Goal: Task Accomplishment & Management: Use online tool/utility

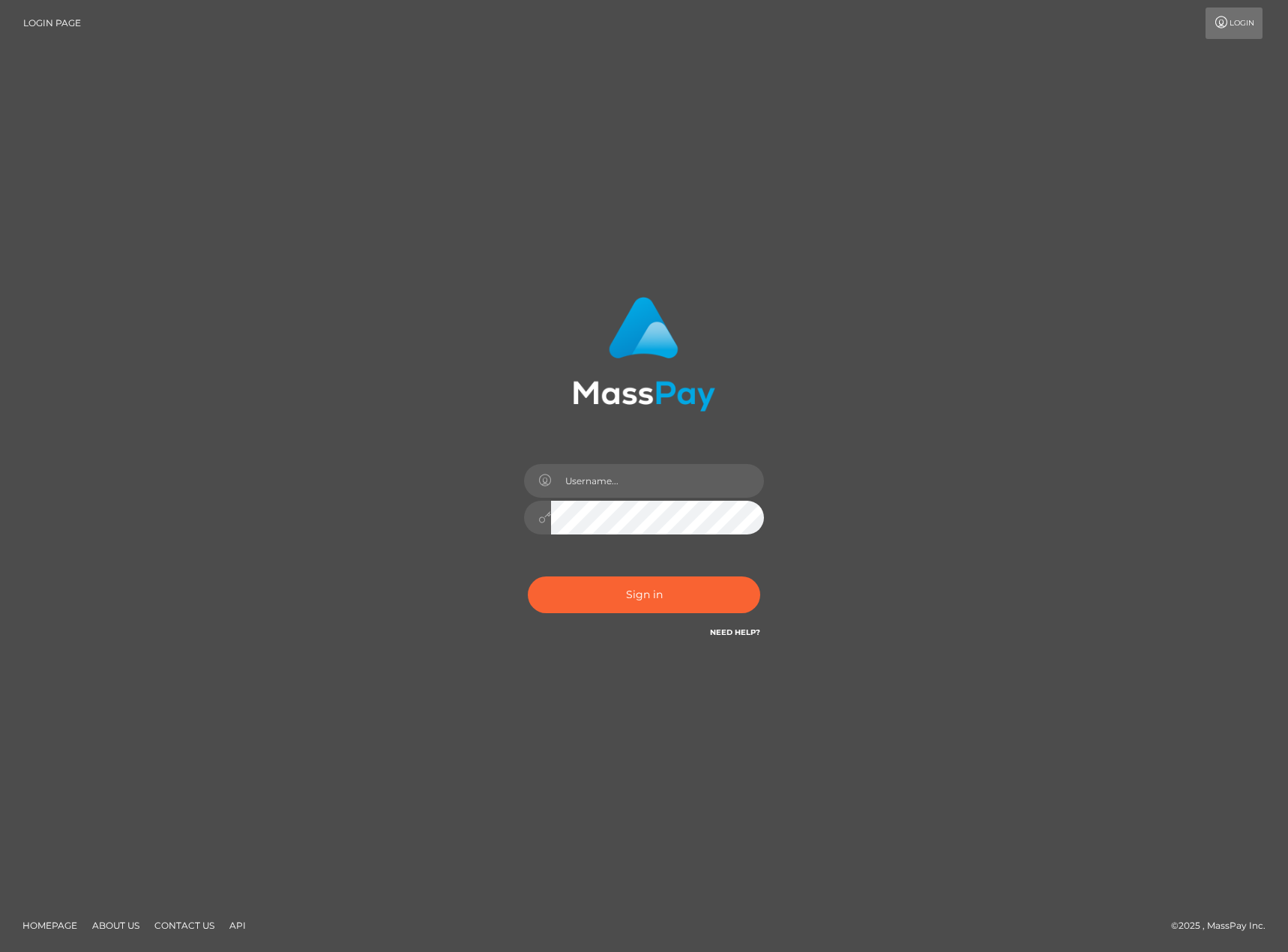
click at [699, 496] on div at bounding box center [644, 510] width 263 height 115
click at [679, 480] on input "text" at bounding box center [658, 480] width 213 height 33
click at [939, 459] on div "Sign in" at bounding box center [644, 476] width 854 height 382
click at [695, 130] on div at bounding box center [644, 476] width 1288 height 952
click at [819, 449] on div "Sign in" at bounding box center [644, 468] width 394 height 367
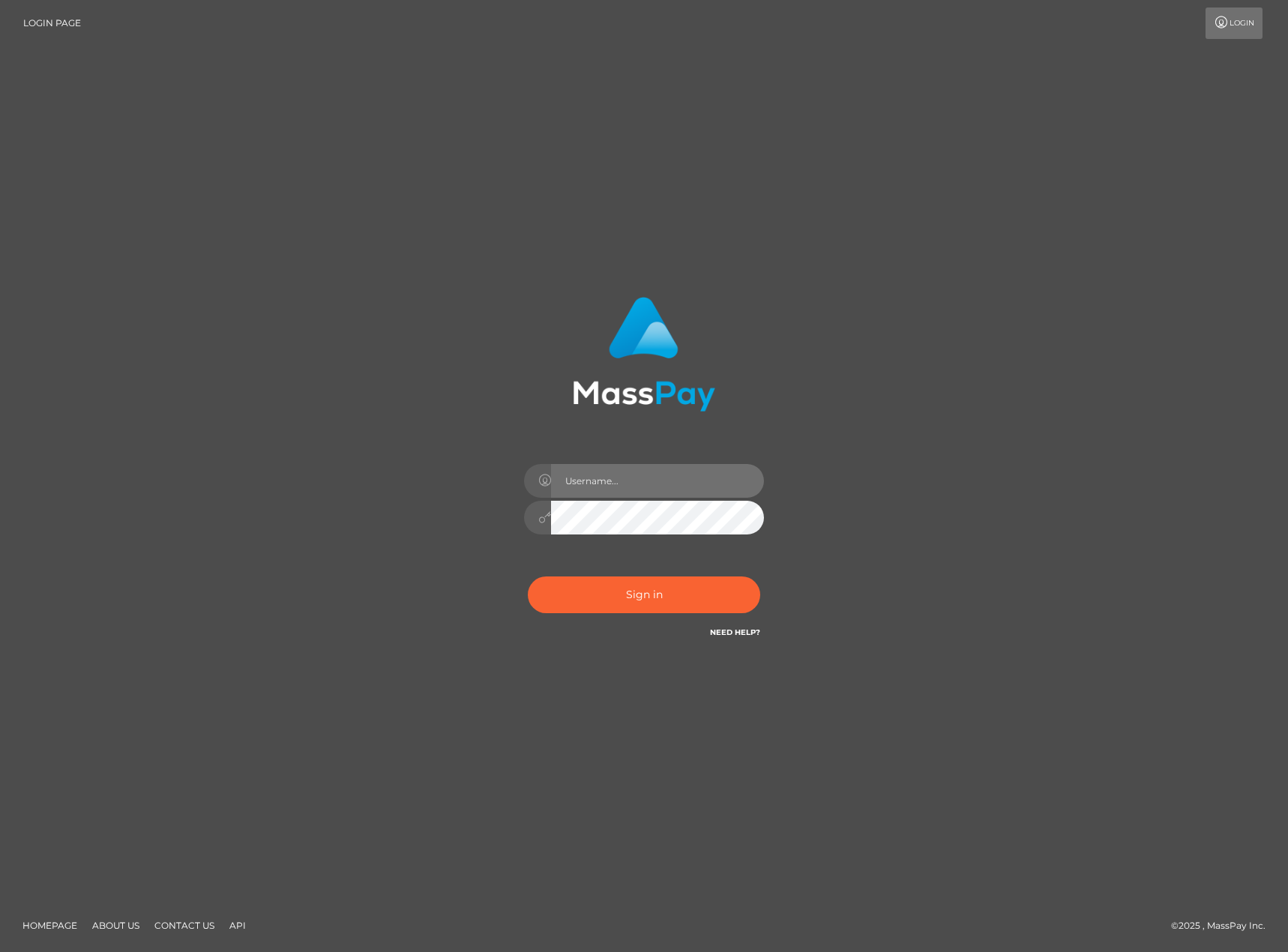
click at [672, 481] on input "text" at bounding box center [658, 480] width 213 height 33
click at [1025, 289] on div "Sign in" at bounding box center [644, 476] width 854 height 382
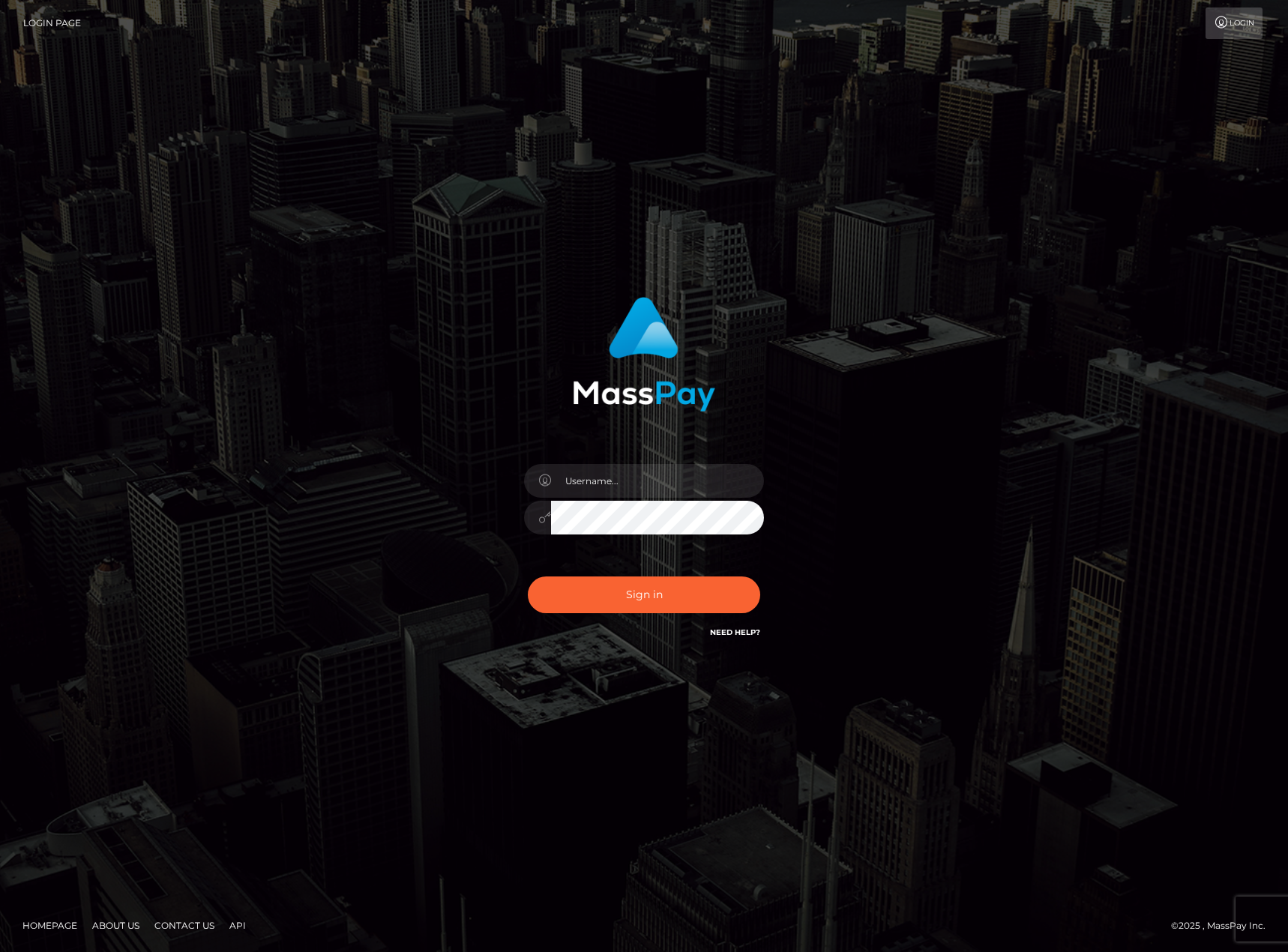
type input "[PERSON_NAME].[PERSON_NAME]"
click at [678, 605] on button "Sign in" at bounding box center [644, 595] width 232 height 37
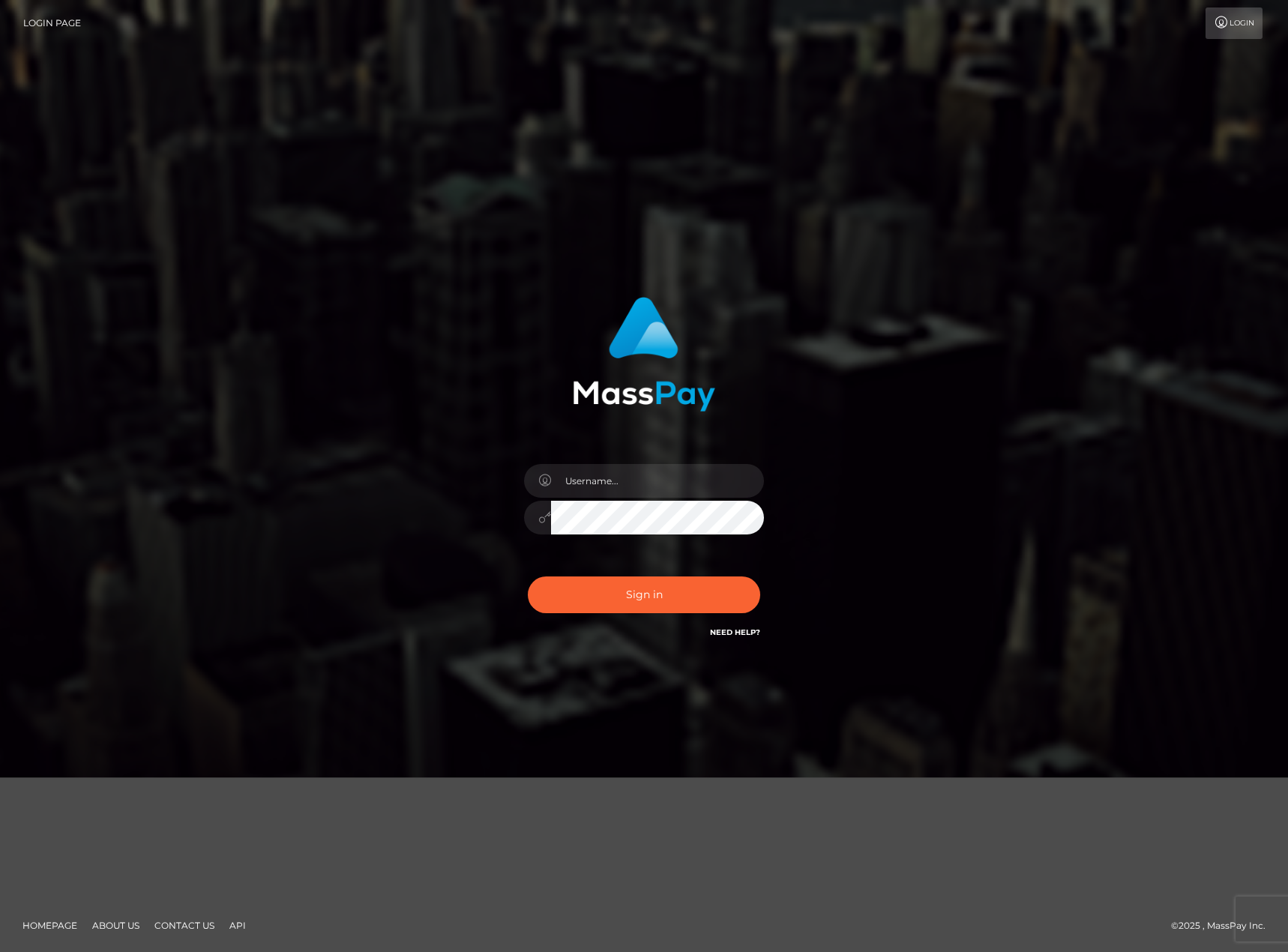
type input "[PERSON_NAME].[PERSON_NAME]"
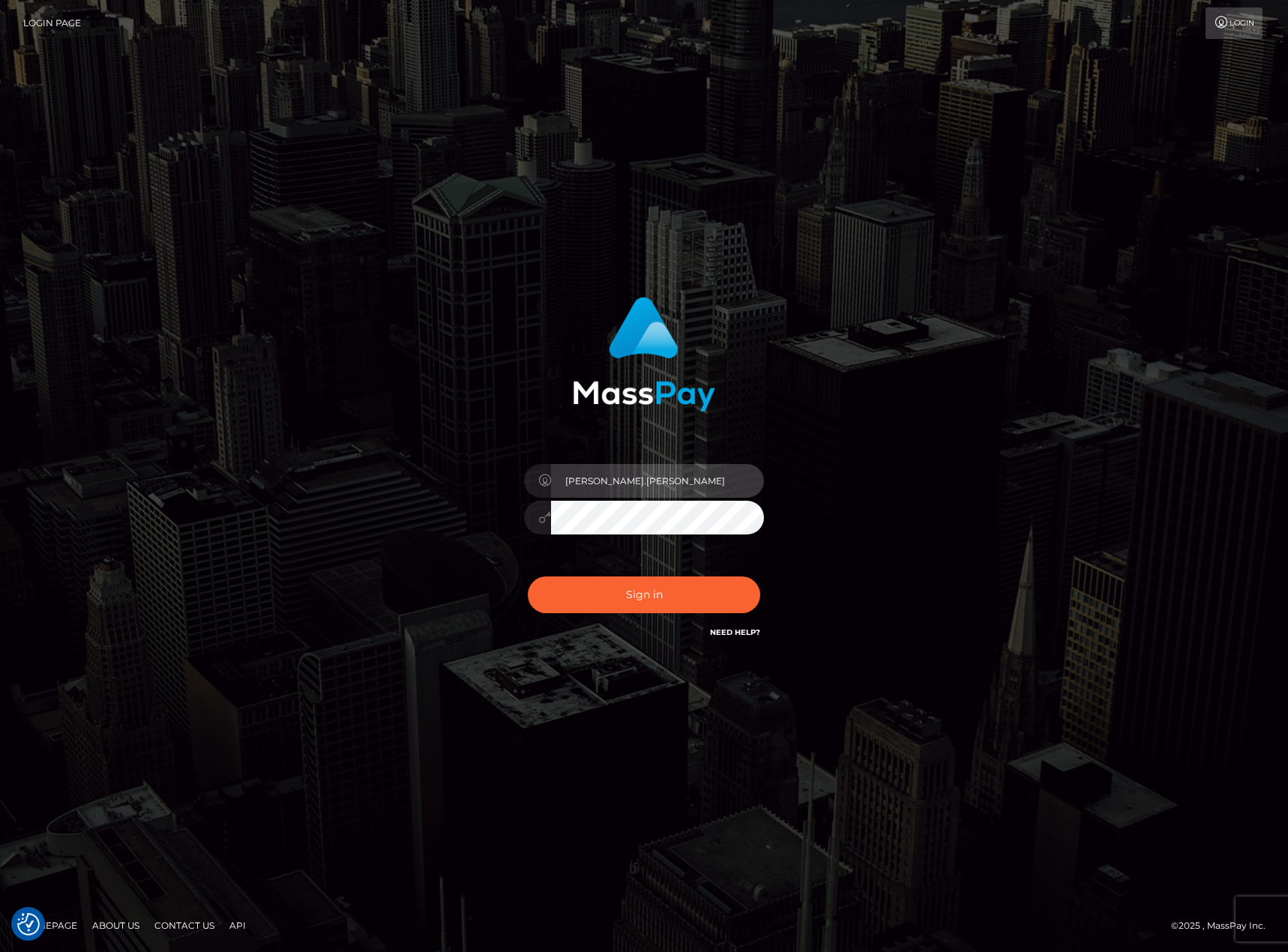
click at [650, 489] on input "[PERSON_NAME].[PERSON_NAME]" at bounding box center [658, 480] width 213 height 33
click at [647, 587] on button "Sign in" at bounding box center [644, 595] width 232 height 37
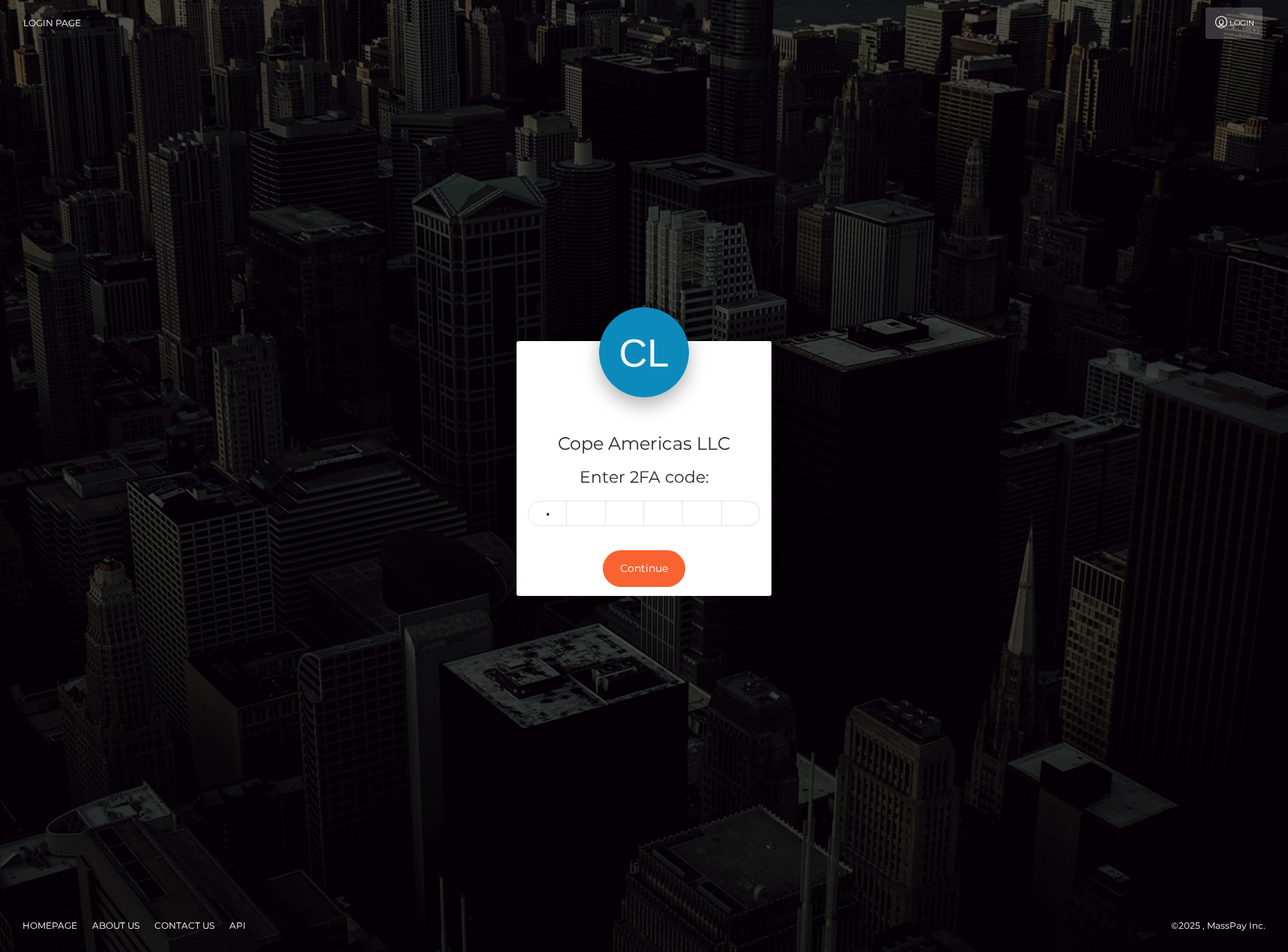
type input "6"
type input "3"
type input "8"
type input "4"
type input "0"
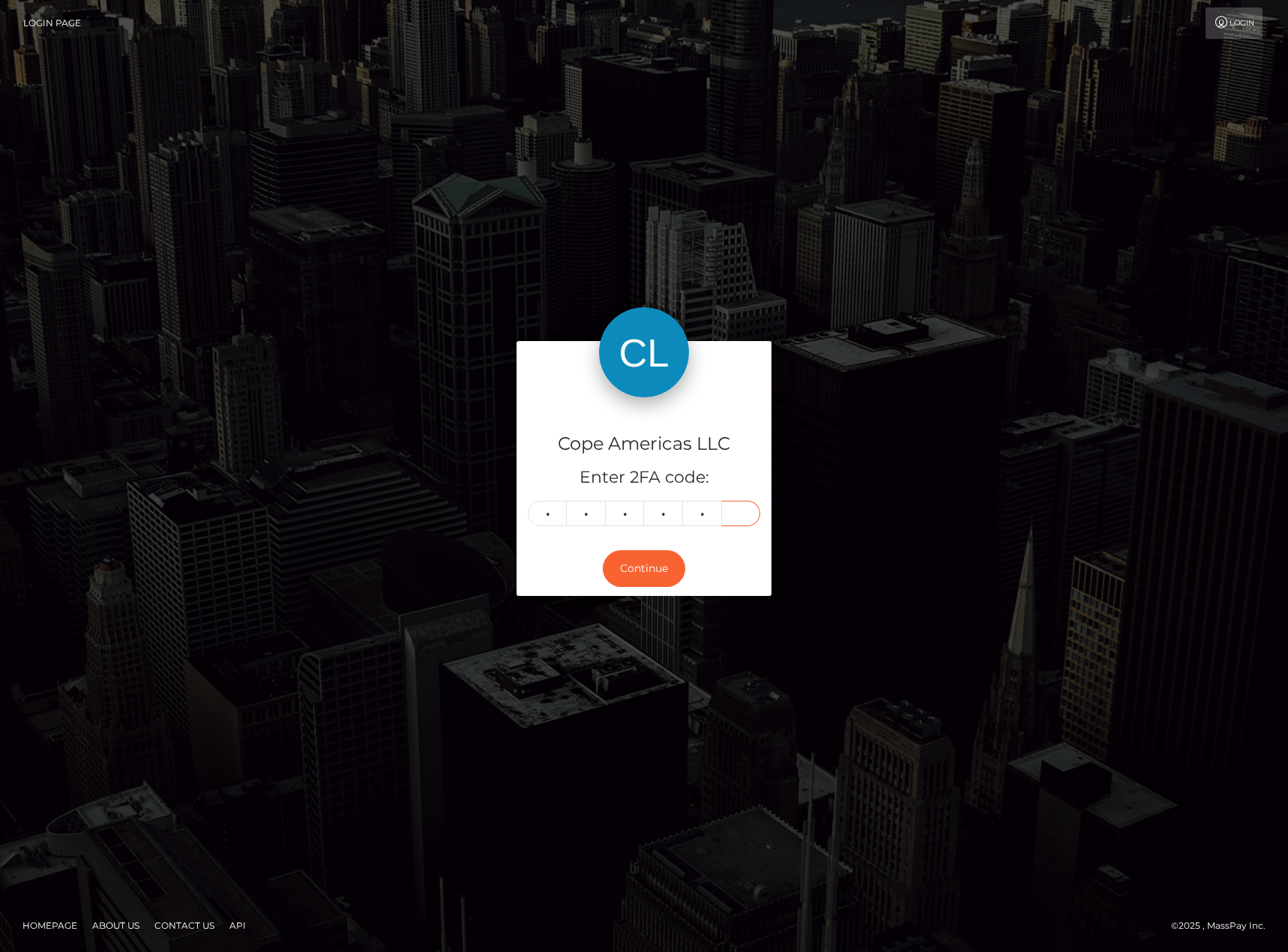
type input "0"
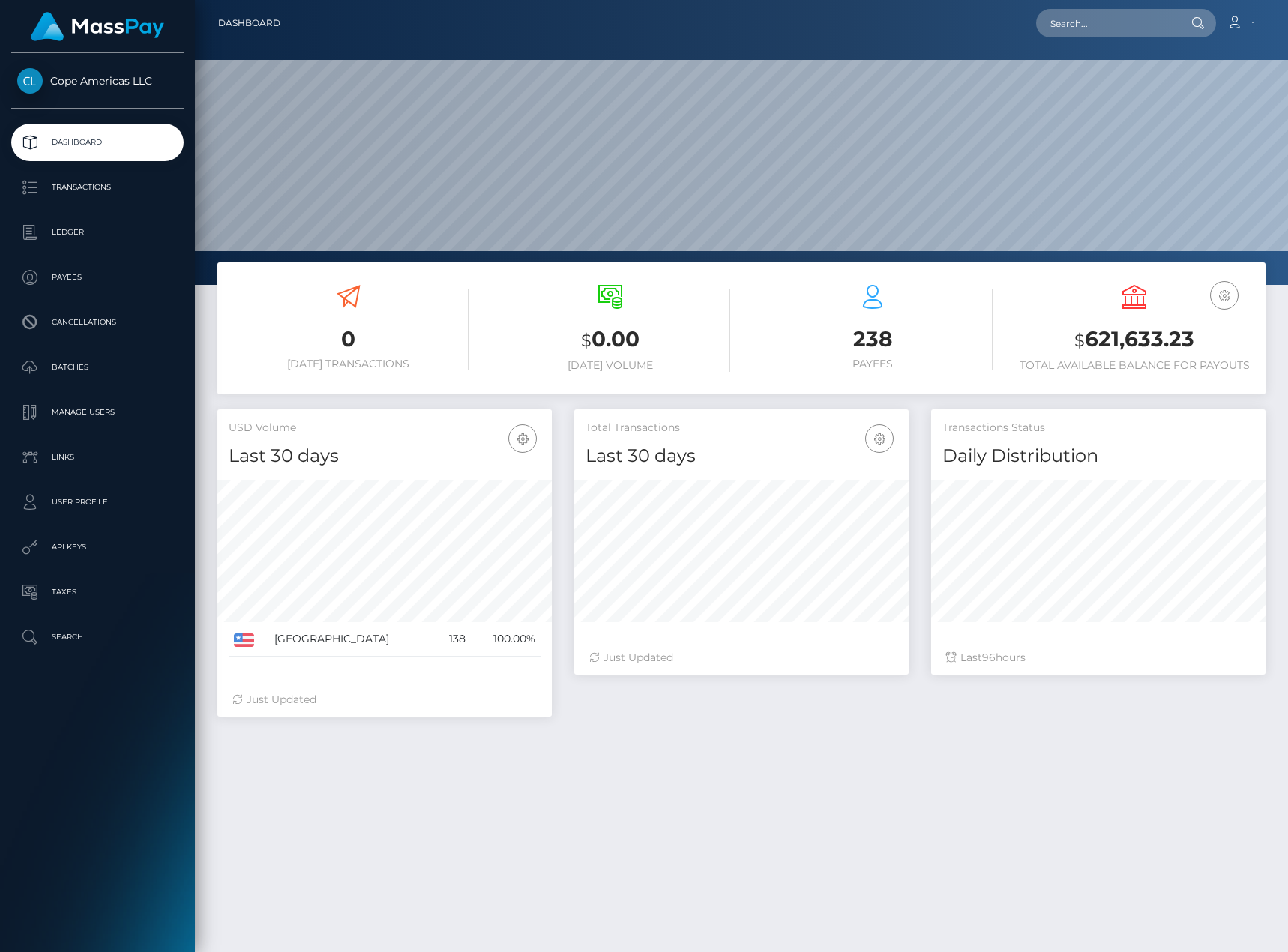
scroll to position [266, 334]
click at [103, 368] on p "Batches" at bounding box center [98, 367] width 161 height 22
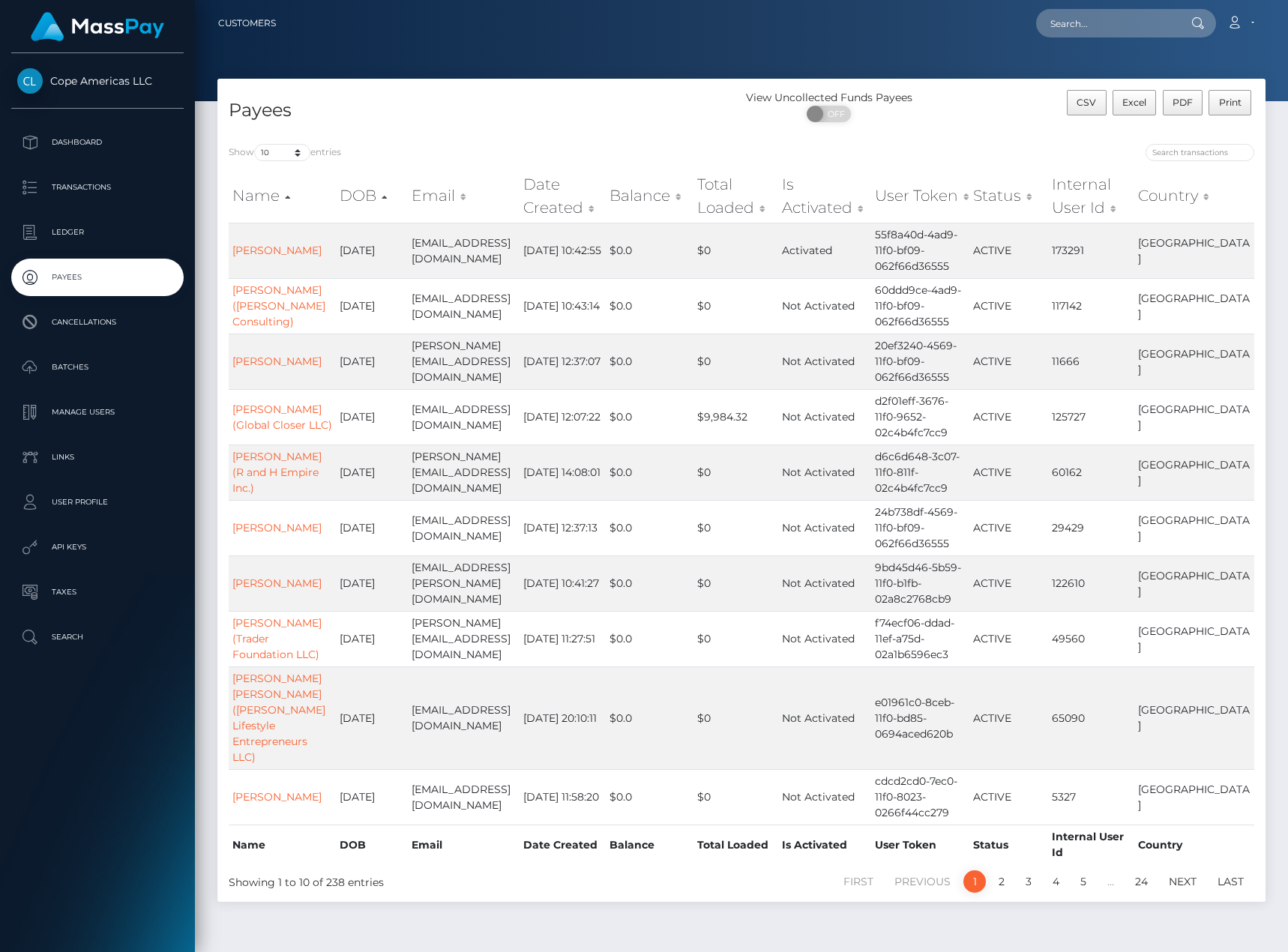
click at [259, 144] on label "Show 10 25 50 100 250 entries" at bounding box center [284, 153] width 112 height 17
click at [259, 144] on select "10 25 50 100 250" at bounding box center [282, 153] width 56 height 17
click at [264, 153] on select "10 25 50 100 250" at bounding box center [282, 153] width 56 height 17
select select "250"
click at [255, 144] on select "10 25 50 100 250" at bounding box center [282, 153] width 56 height 17
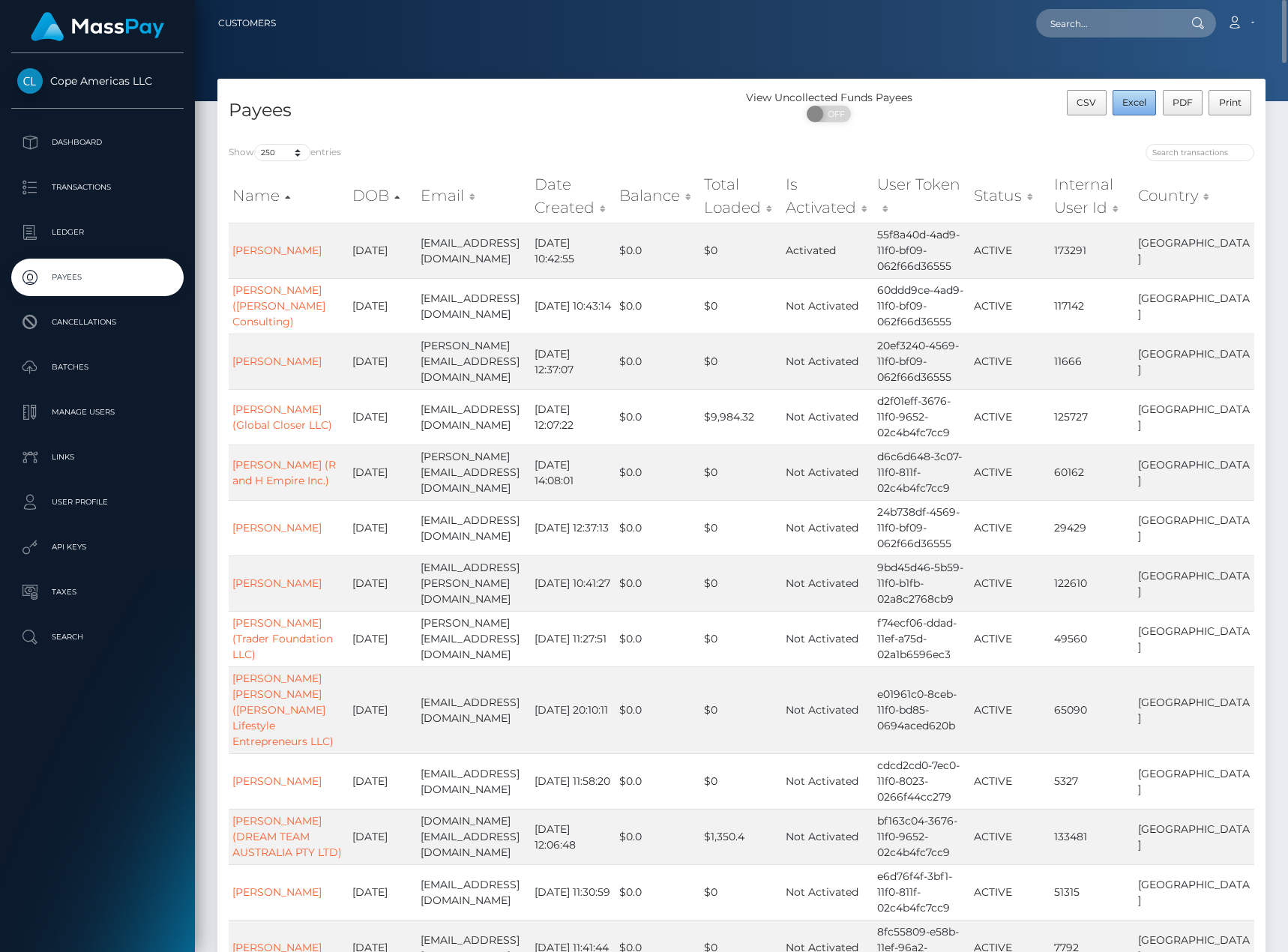
click at [1134, 105] on span "Excel" at bounding box center [1134, 103] width 24 height 11
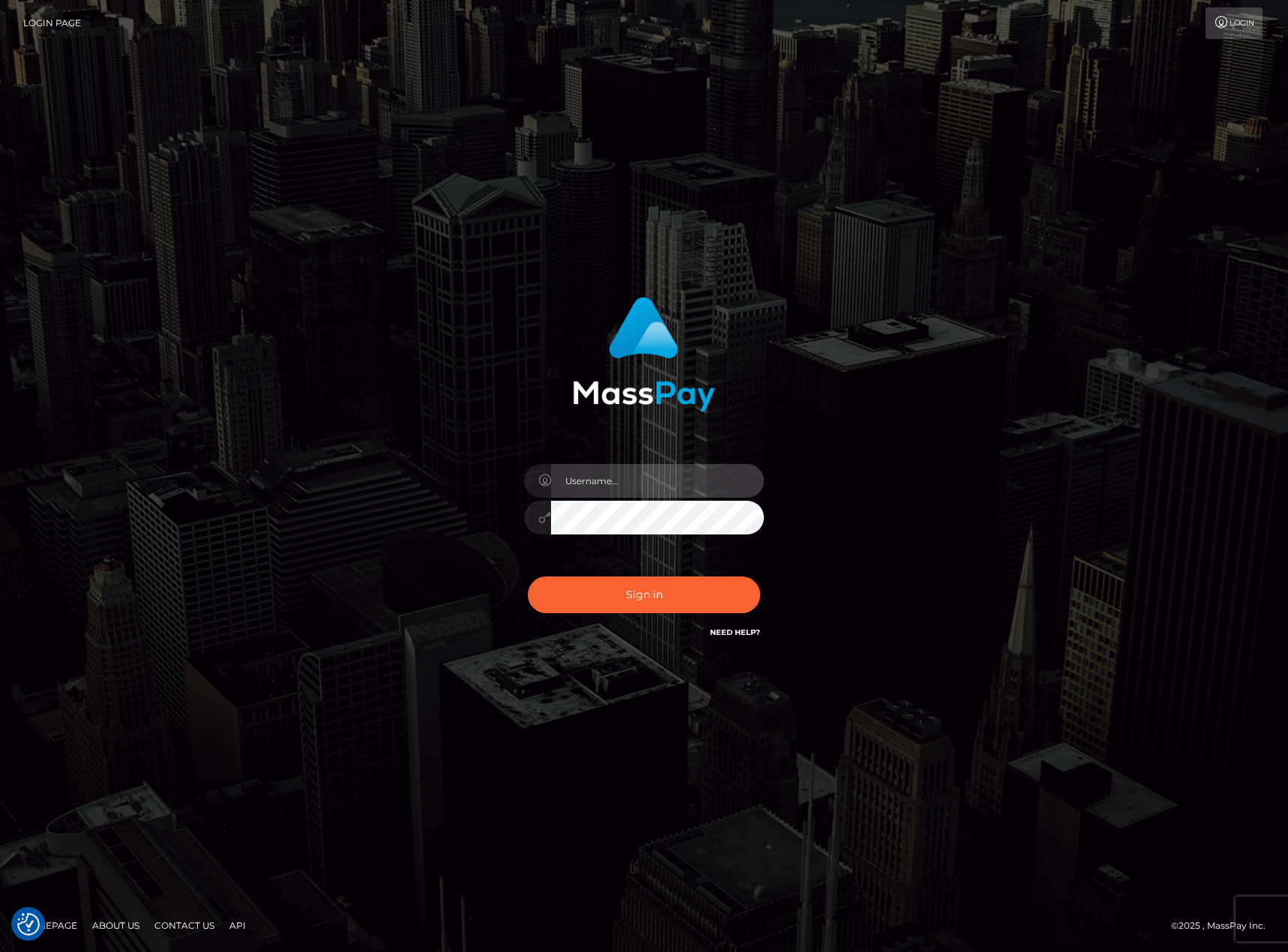
type input "karl.cope"
click at [645, 594] on button "Sign in" at bounding box center [644, 595] width 232 height 37
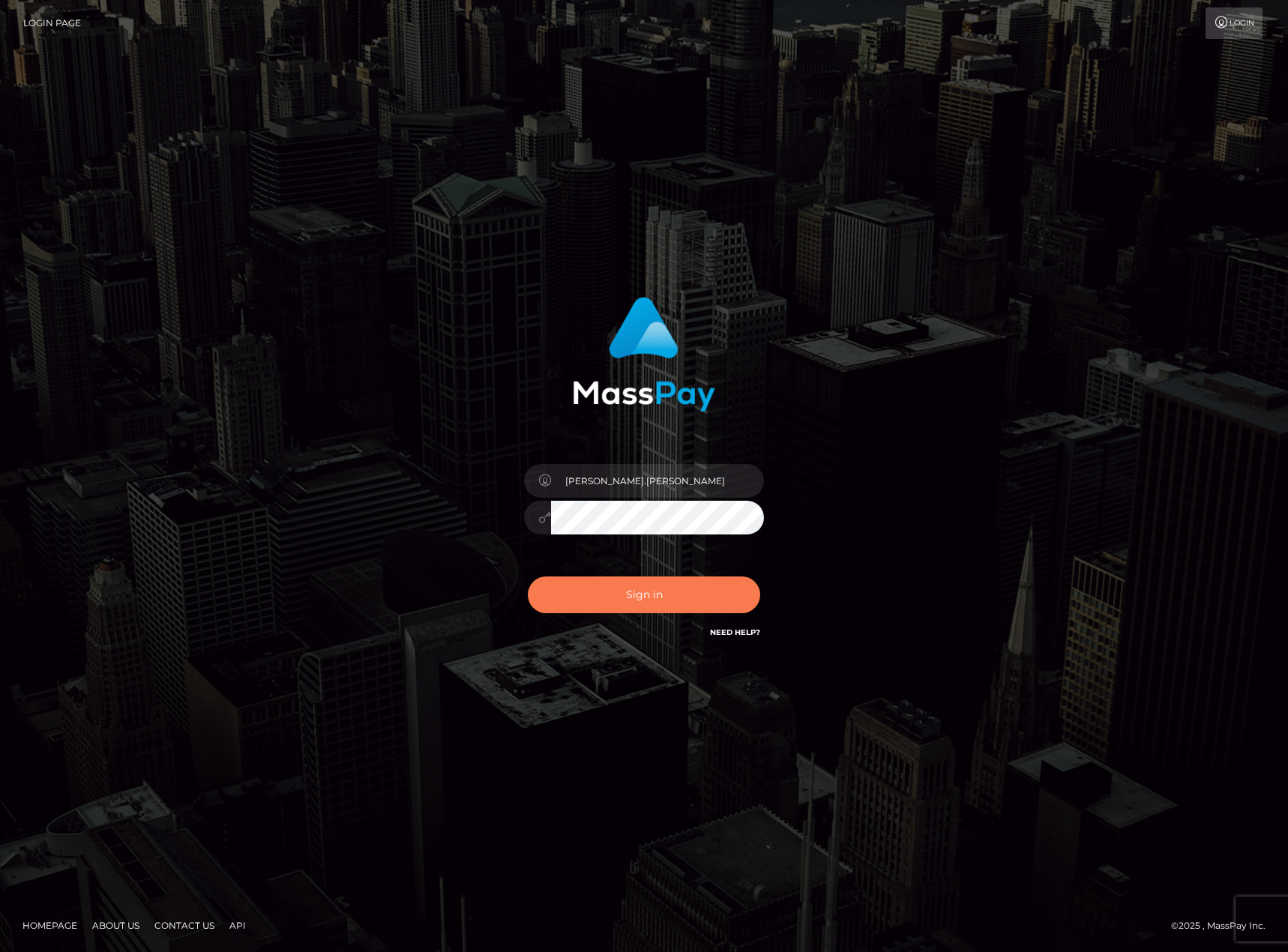
click at [645, 594] on button "Sign in" at bounding box center [644, 595] width 232 height 37
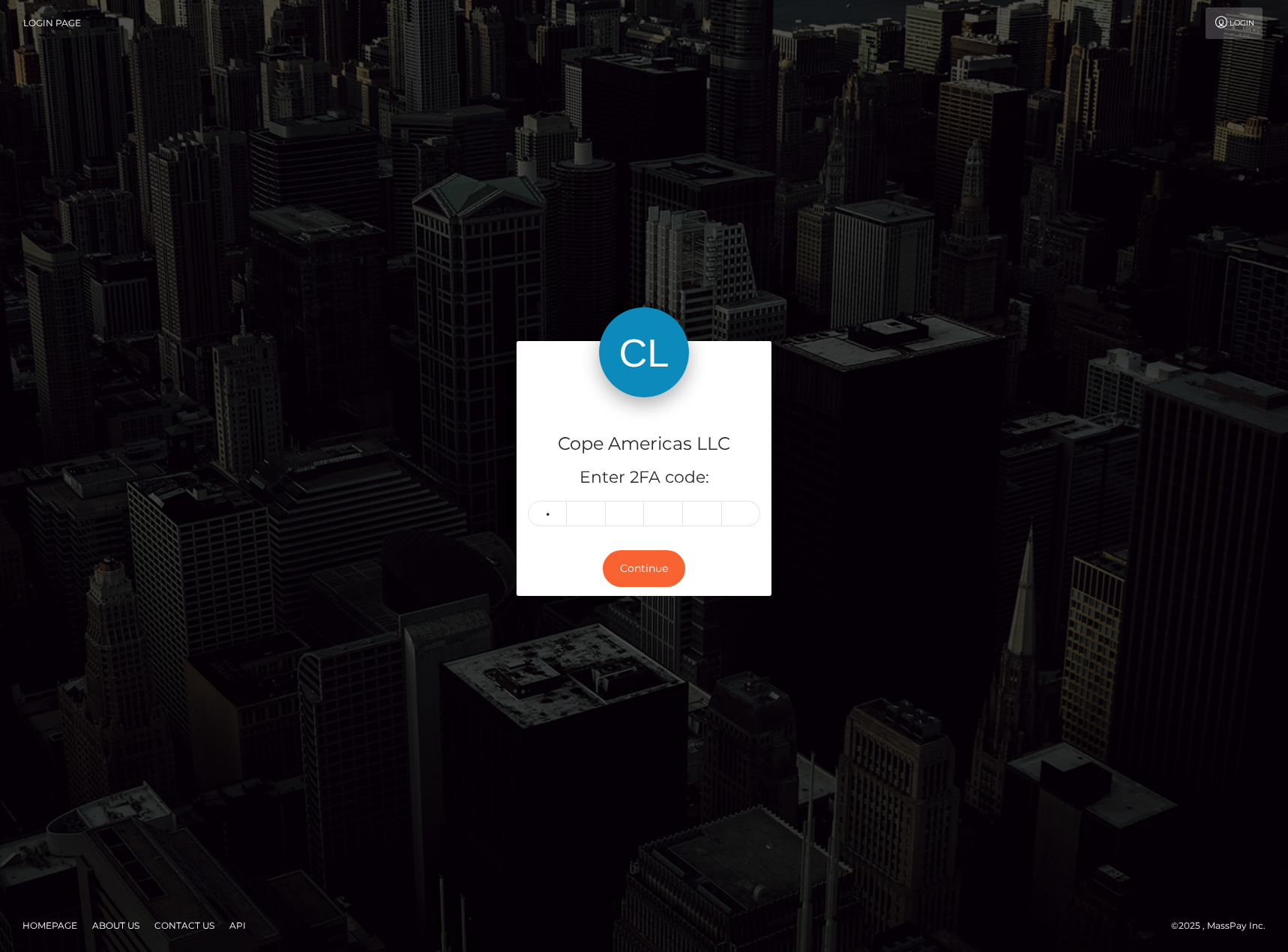
type input "6"
type input "3"
type input "0"
type input "4"
type input "9"
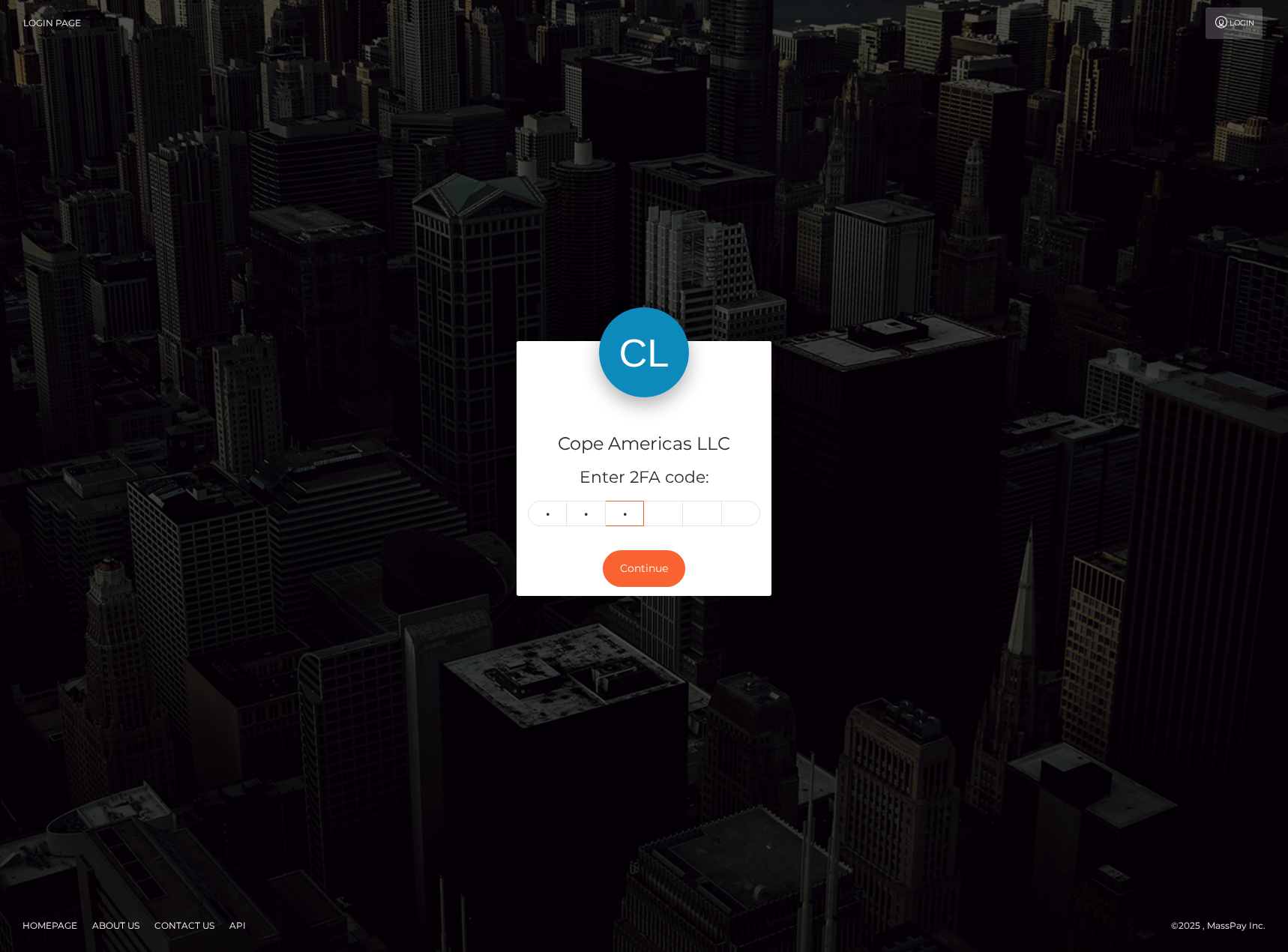
type input "6"
type input "4"
type input "0"
type input "9"
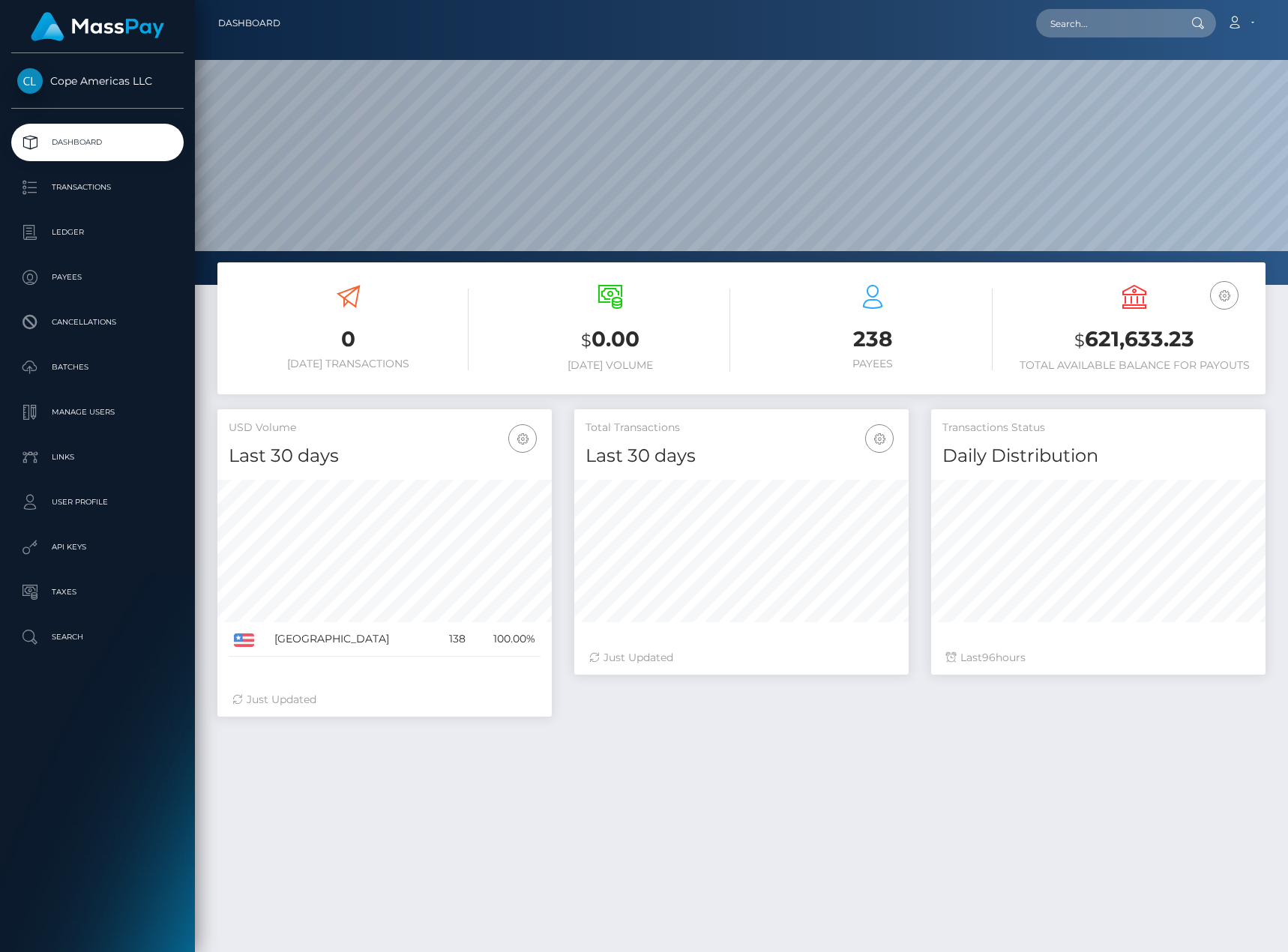
scroll to position [266, 334]
click at [105, 359] on p "Batches" at bounding box center [98, 367] width 161 height 22
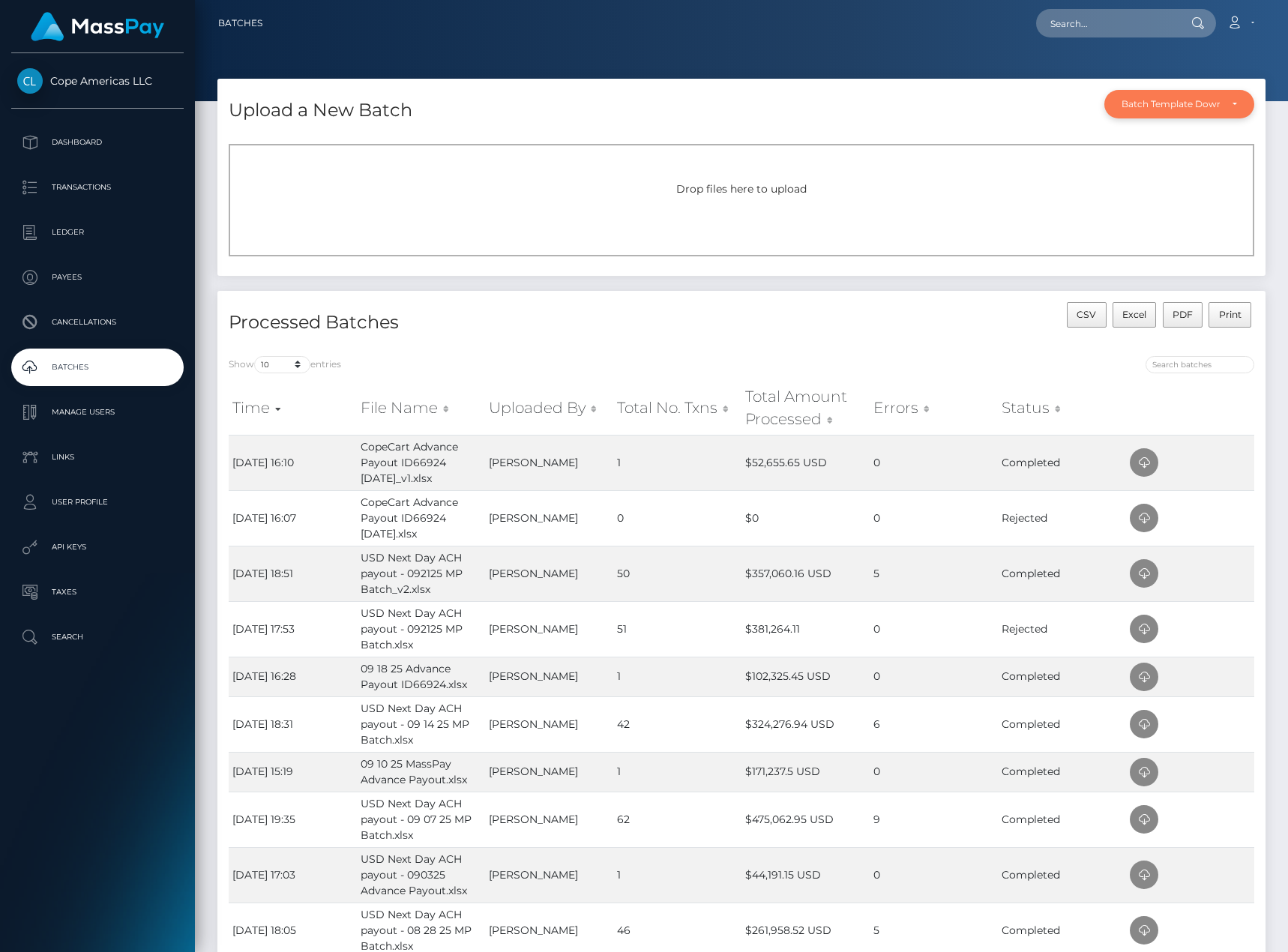
click at [1223, 99] on div "Batch Template Download" at bounding box center [1179, 103] width 115 height 12
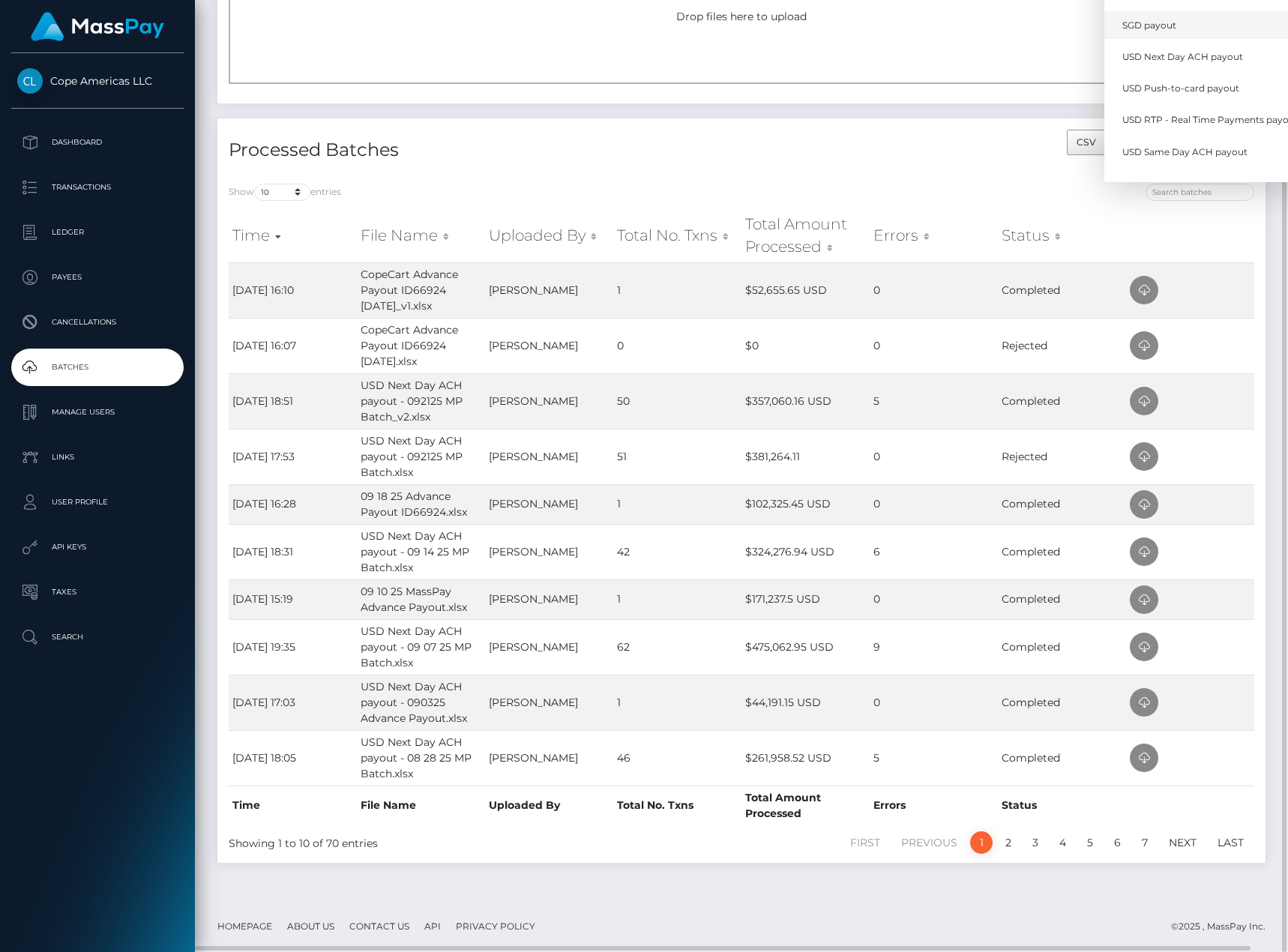
scroll to position [375, 0]
click at [1235, 38] on span "USD Next Day ACH payout" at bounding box center [1183, 36] width 121 height 14
select select "/batch_templates/USD Next Day ACH payout.xlsx"
select select
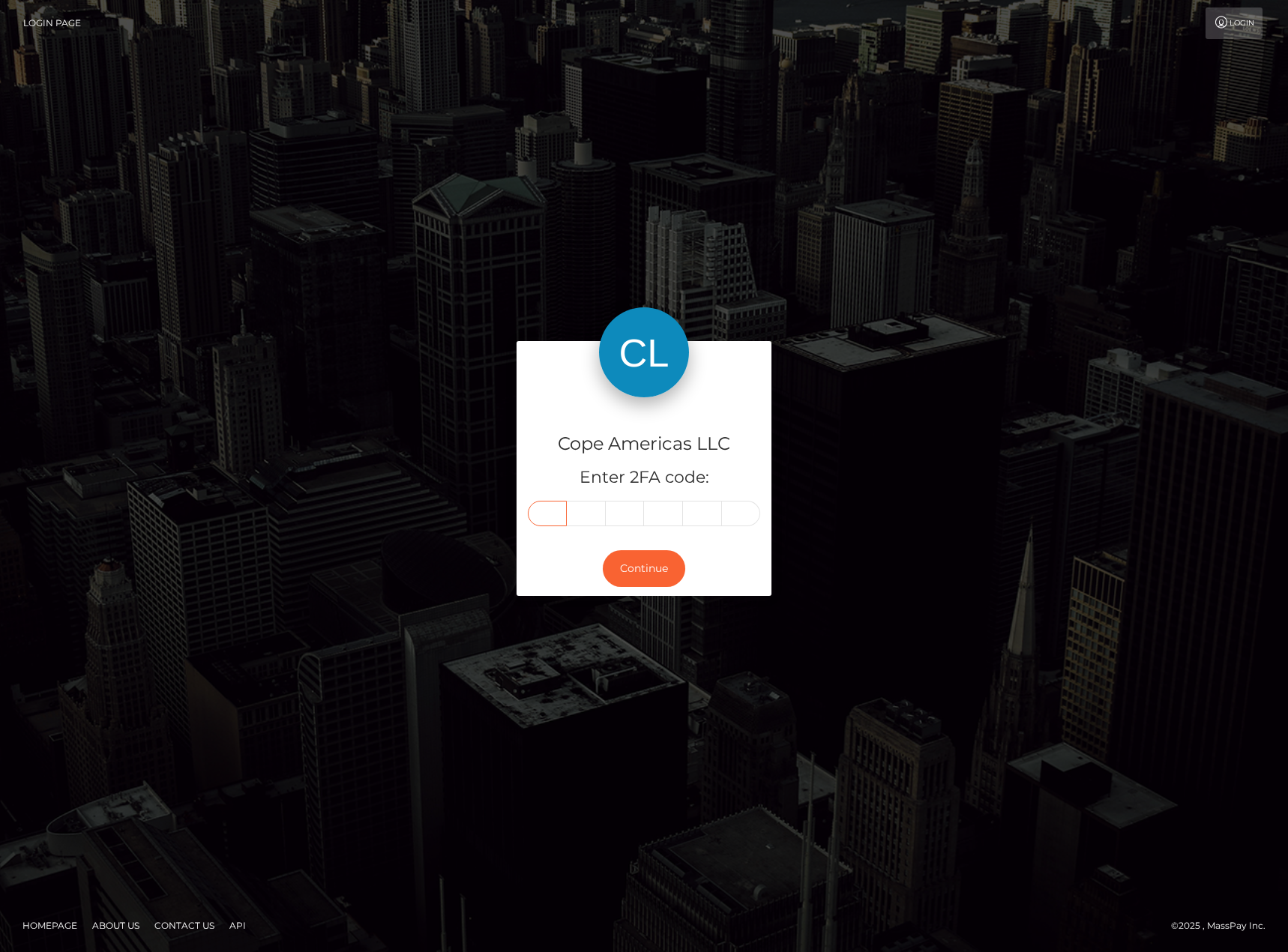
click at [563, 515] on input "text" at bounding box center [547, 514] width 39 height 25
type input "4"
type input "9"
type input "1"
type input "4"
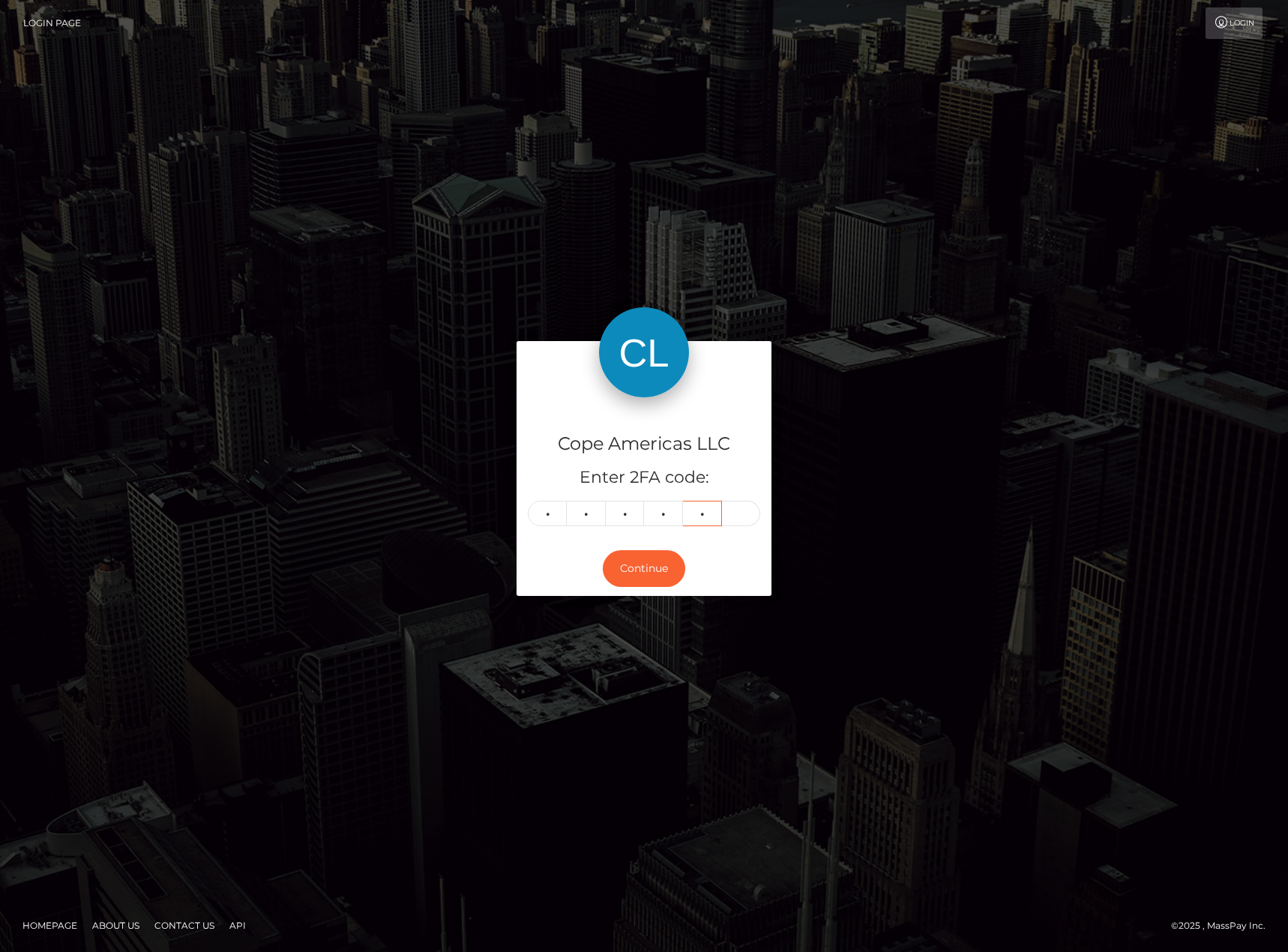
type input "9"
type input "6"
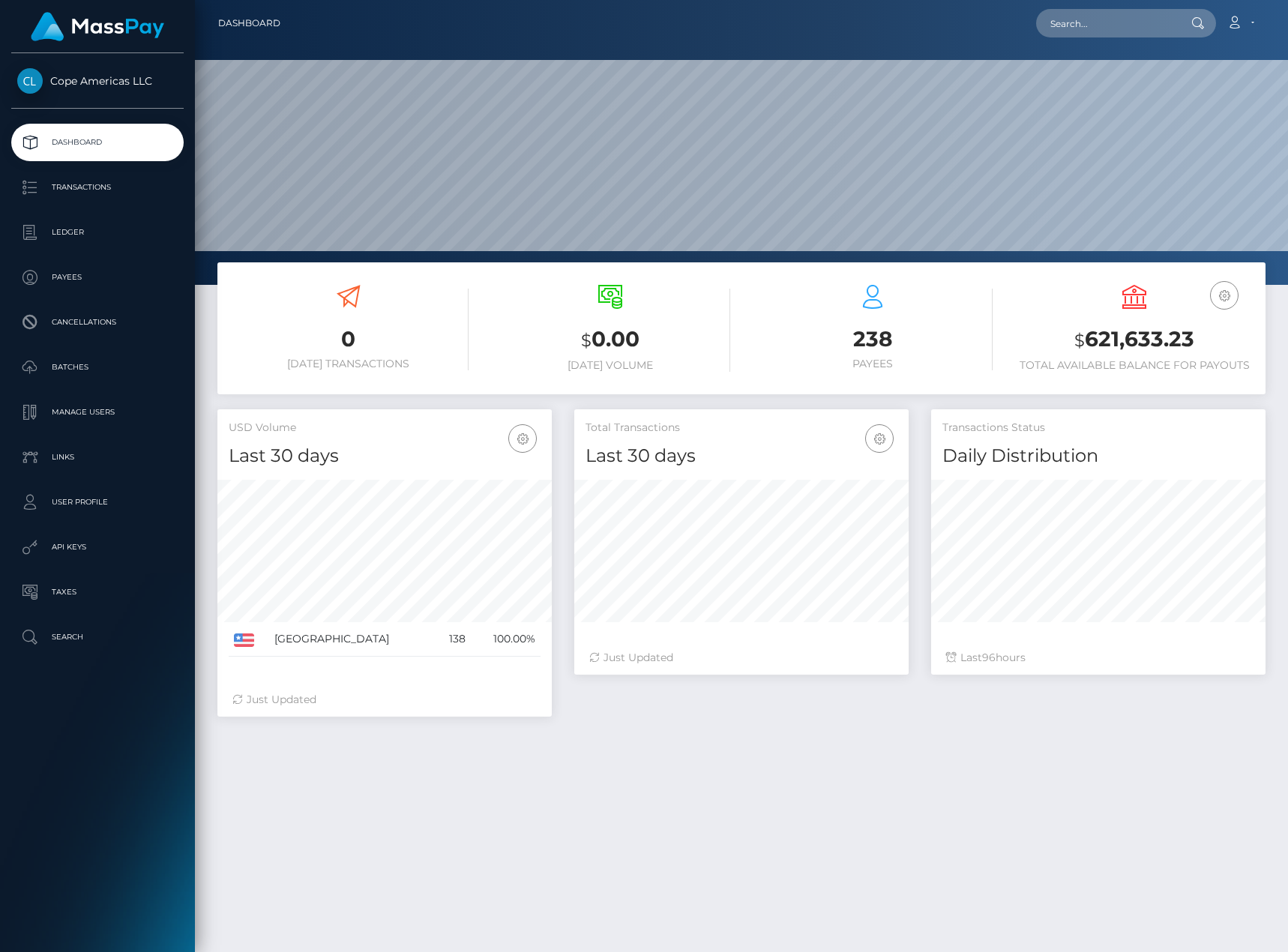
scroll to position [266, 334]
click at [139, 373] on p "Batches" at bounding box center [98, 367] width 161 height 22
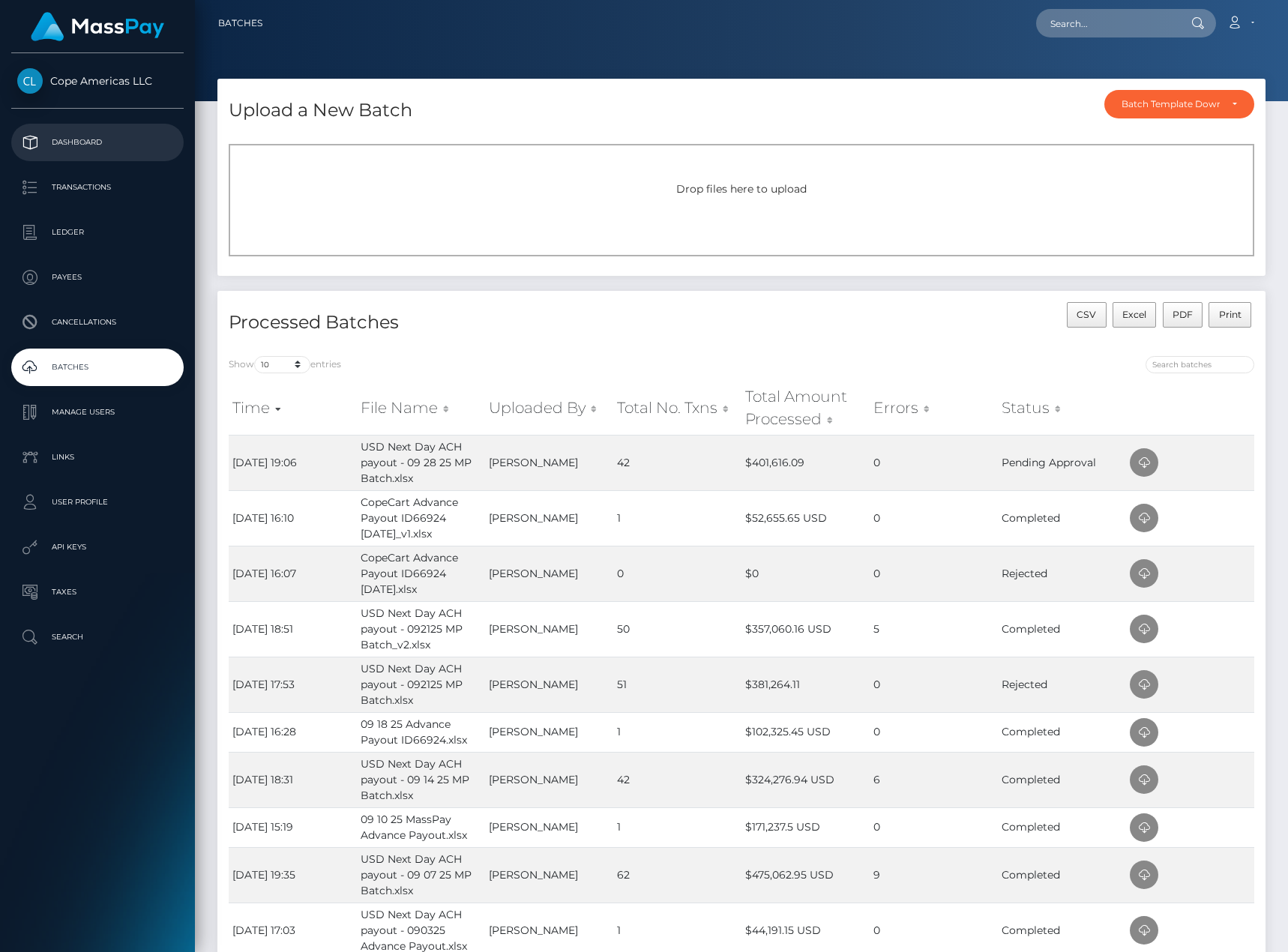
click at [90, 150] on p "Dashboard" at bounding box center [98, 142] width 161 height 22
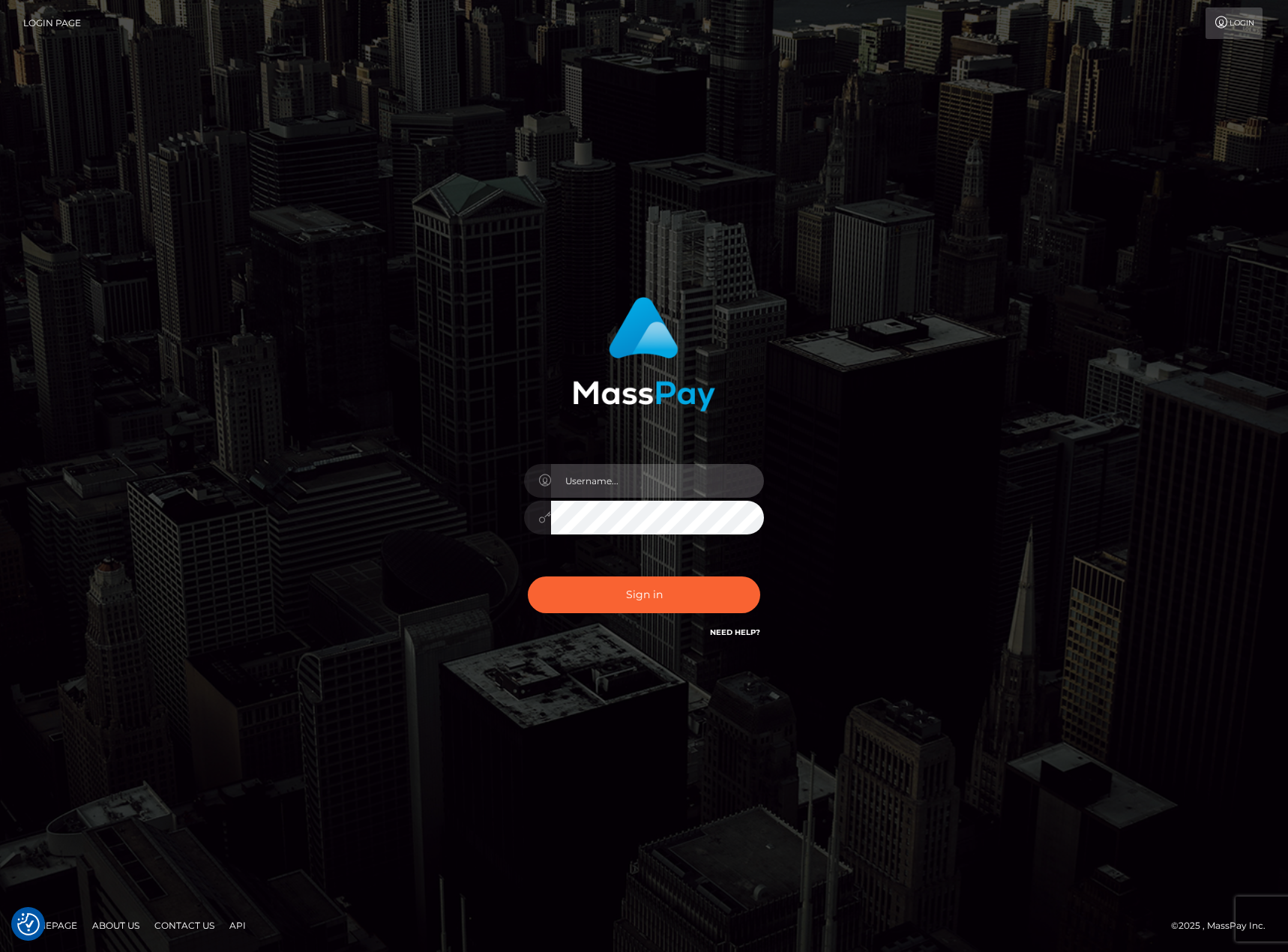
type input "[PERSON_NAME].[PERSON_NAME]"
click at [698, 584] on button "Sign in" at bounding box center [644, 595] width 232 height 37
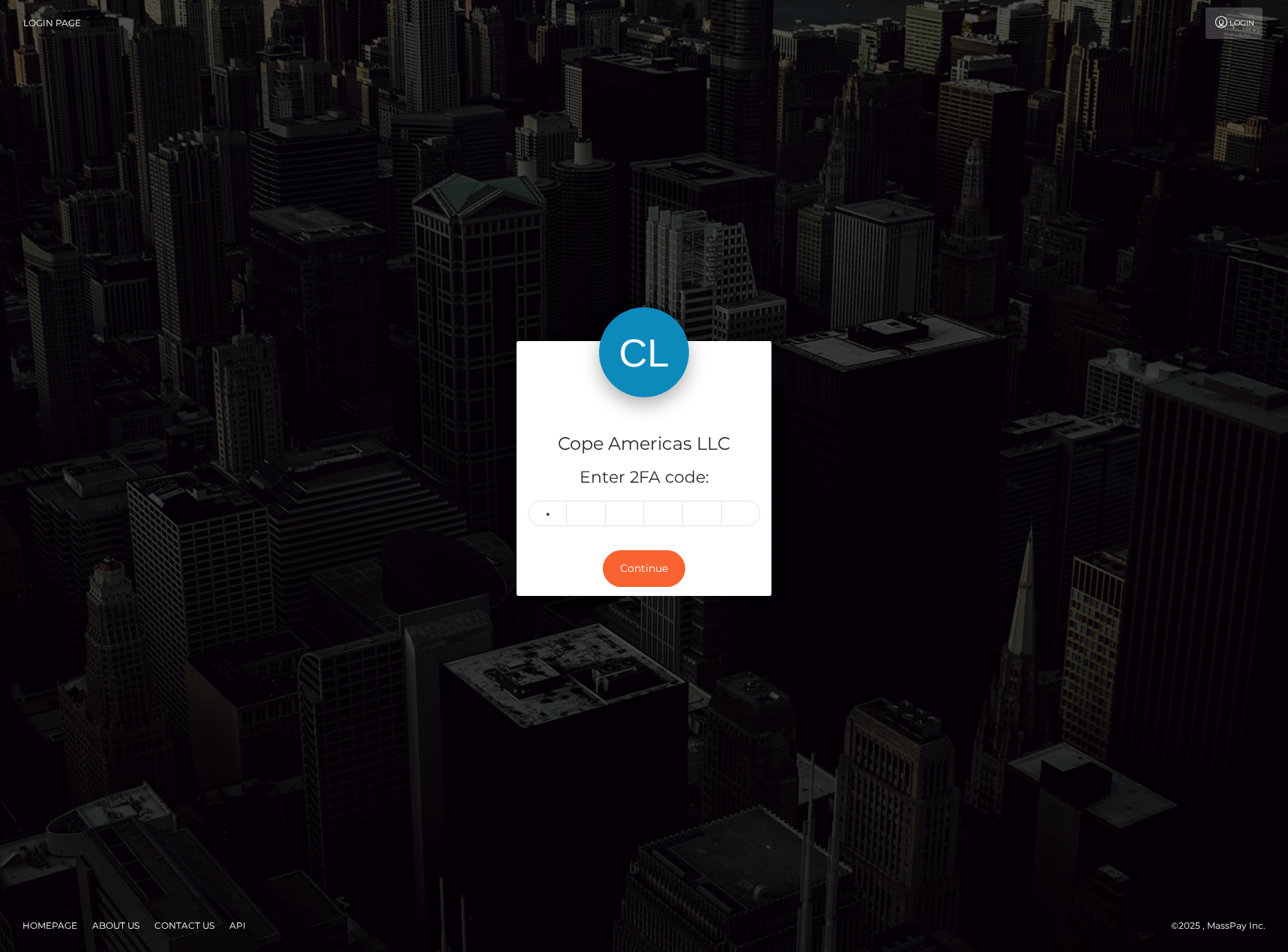
type input "5"
type input "7"
type input "8"
type input "1"
type input "4"
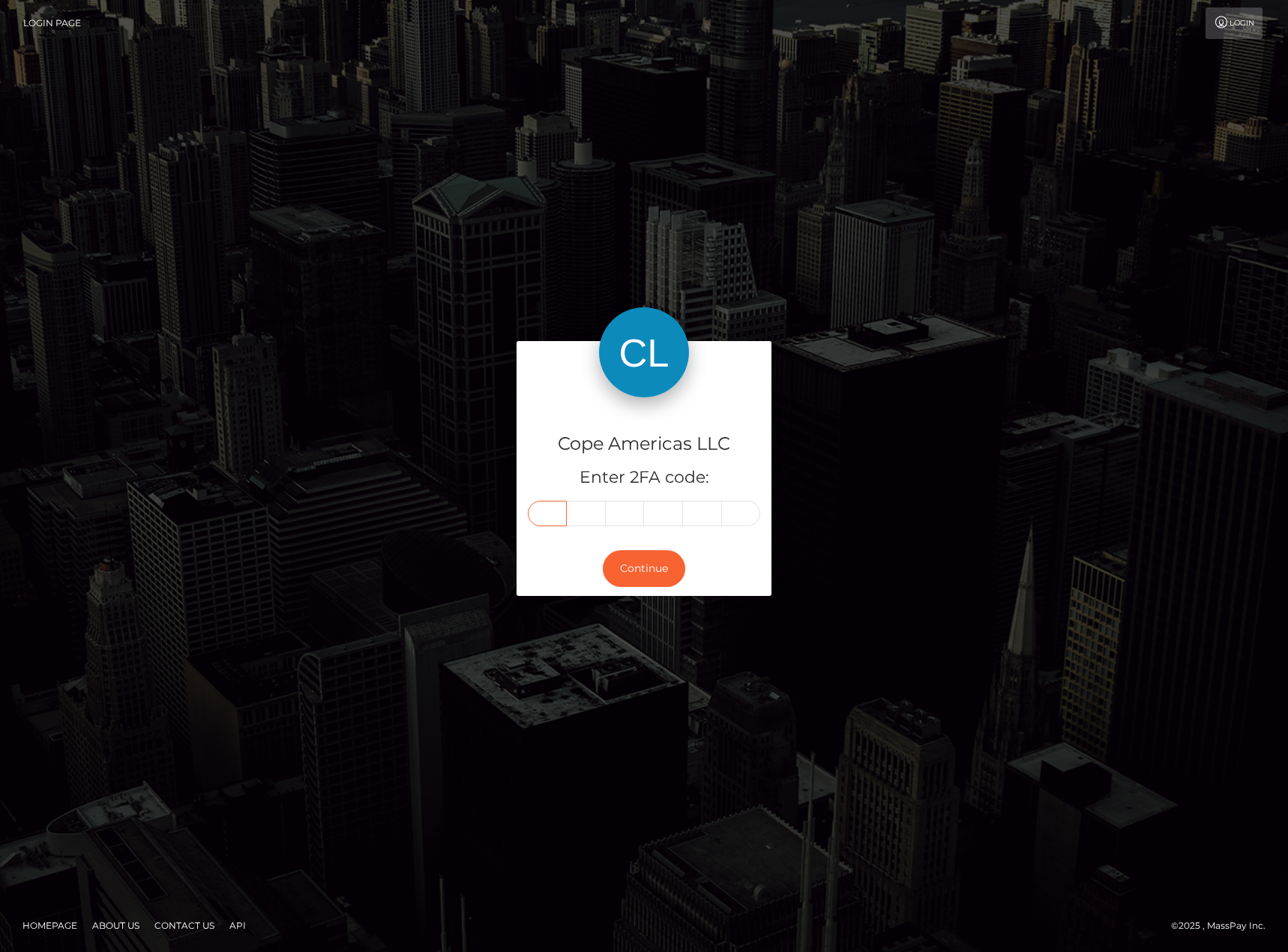
type input "5"
type input "7"
type input "9"
type input "2"
type input "8"
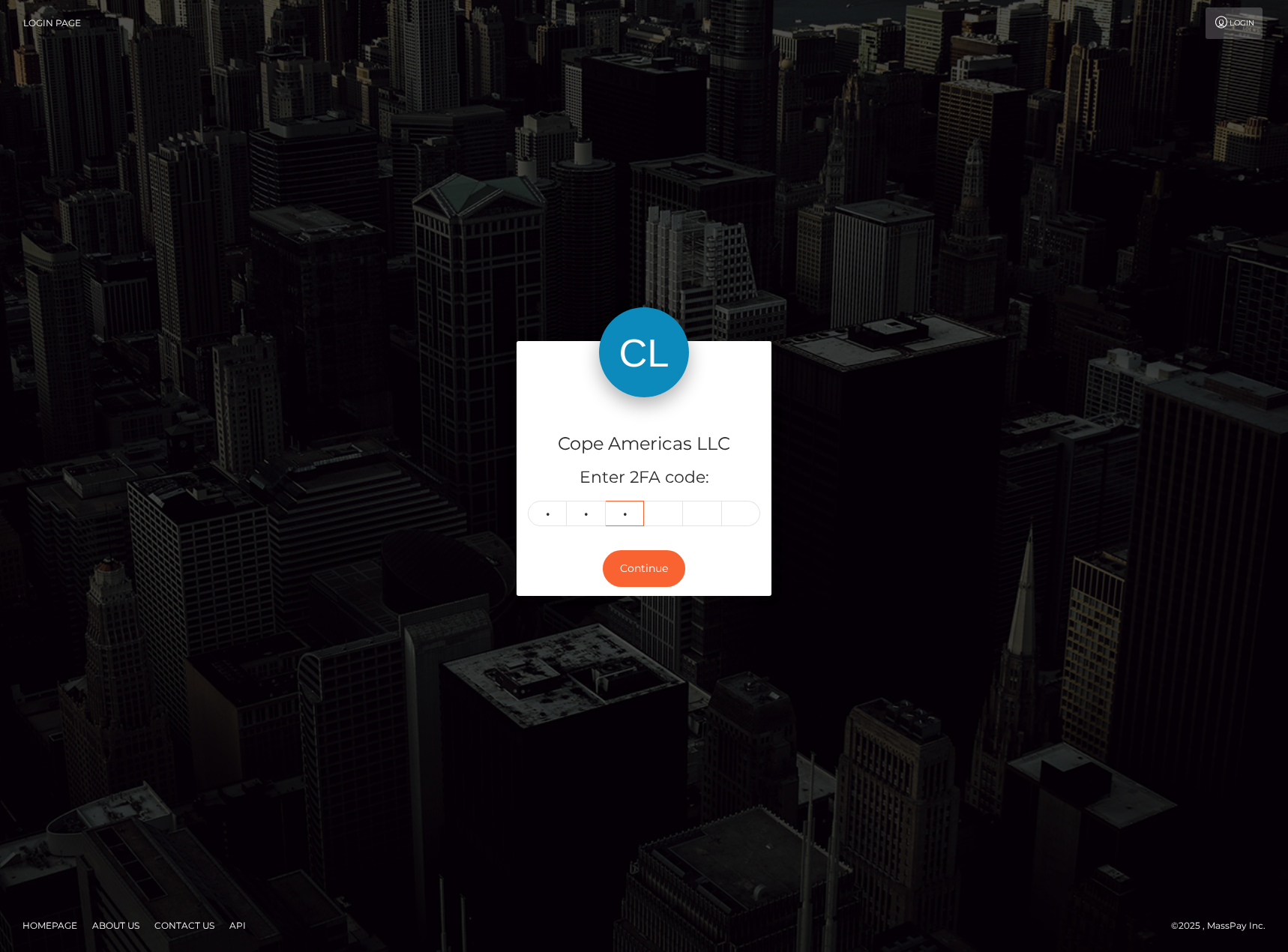
type input "0"
type input "9"
type input "5"
type input "2"
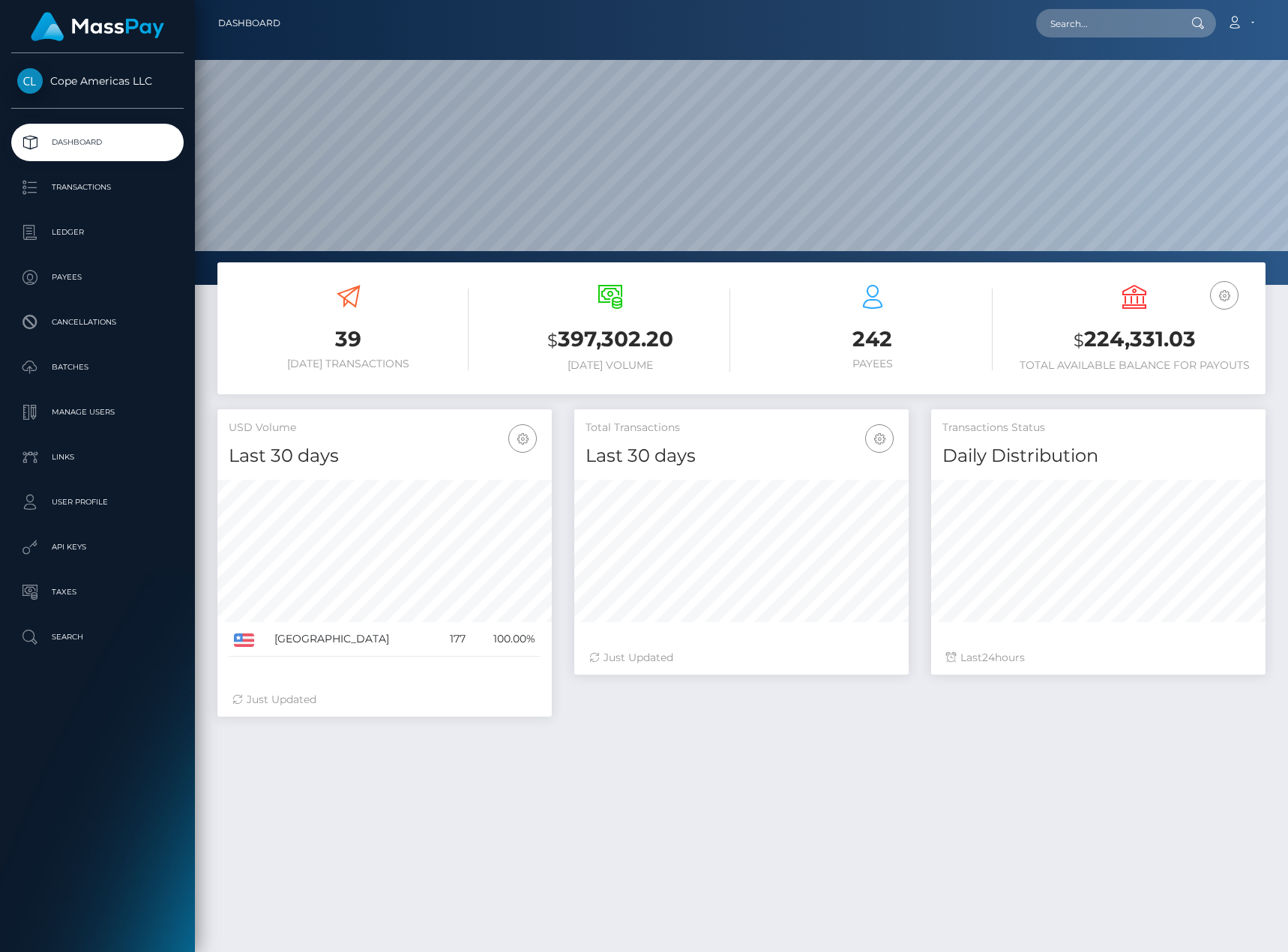
scroll to position [266, 334]
click at [119, 370] on p "Batches" at bounding box center [98, 367] width 161 height 22
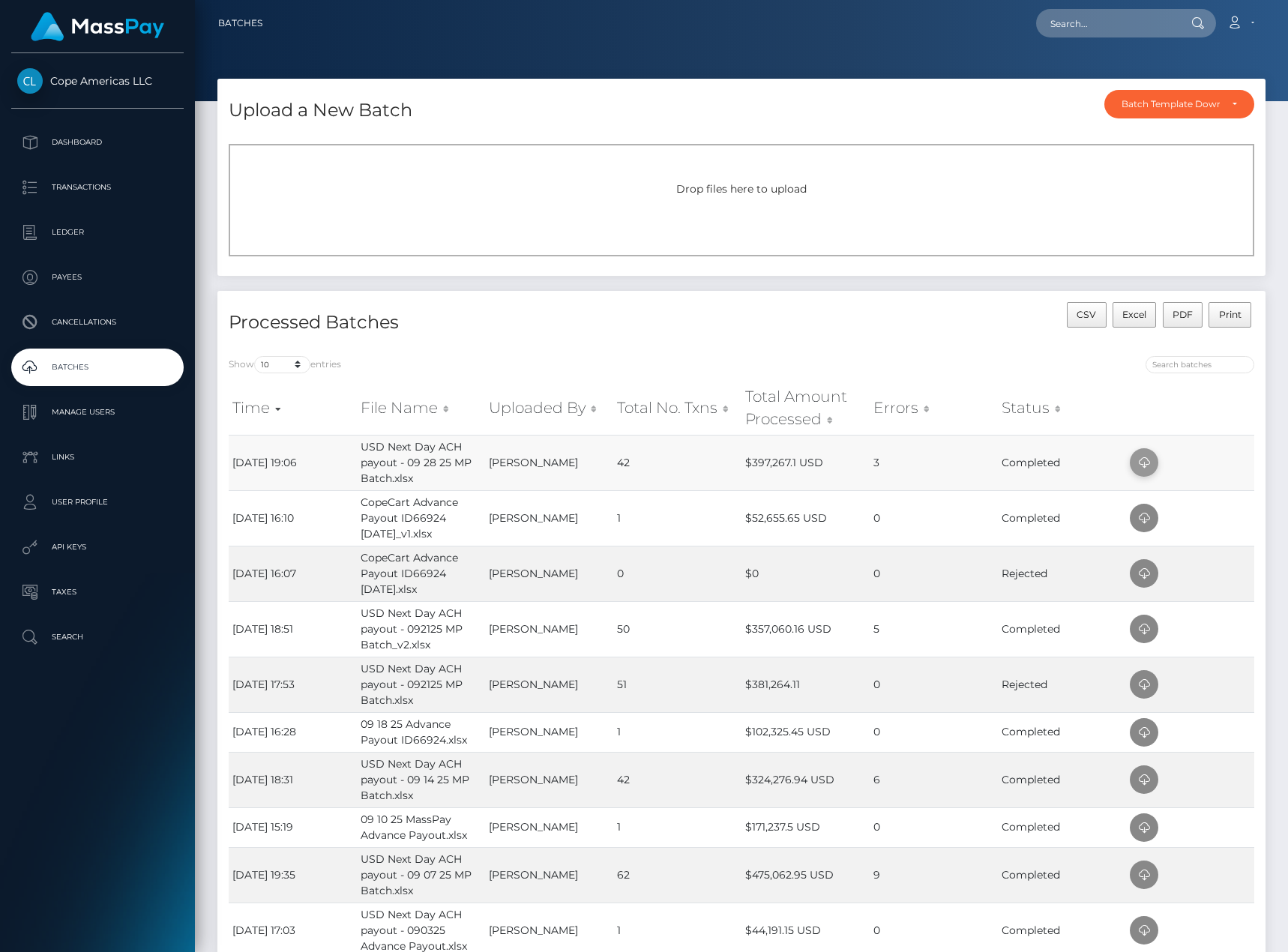
click at [1150, 460] on icon at bounding box center [1144, 463] width 18 height 19
click at [680, 315] on h4 "Processed Batches" at bounding box center [479, 322] width 501 height 26
click at [1150, 469] on icon at bounding box center [1144, 463] width 18 height 19
click at [136, 142] on p "Dashboard" at bounding box center [98, 142] width 161 height 22
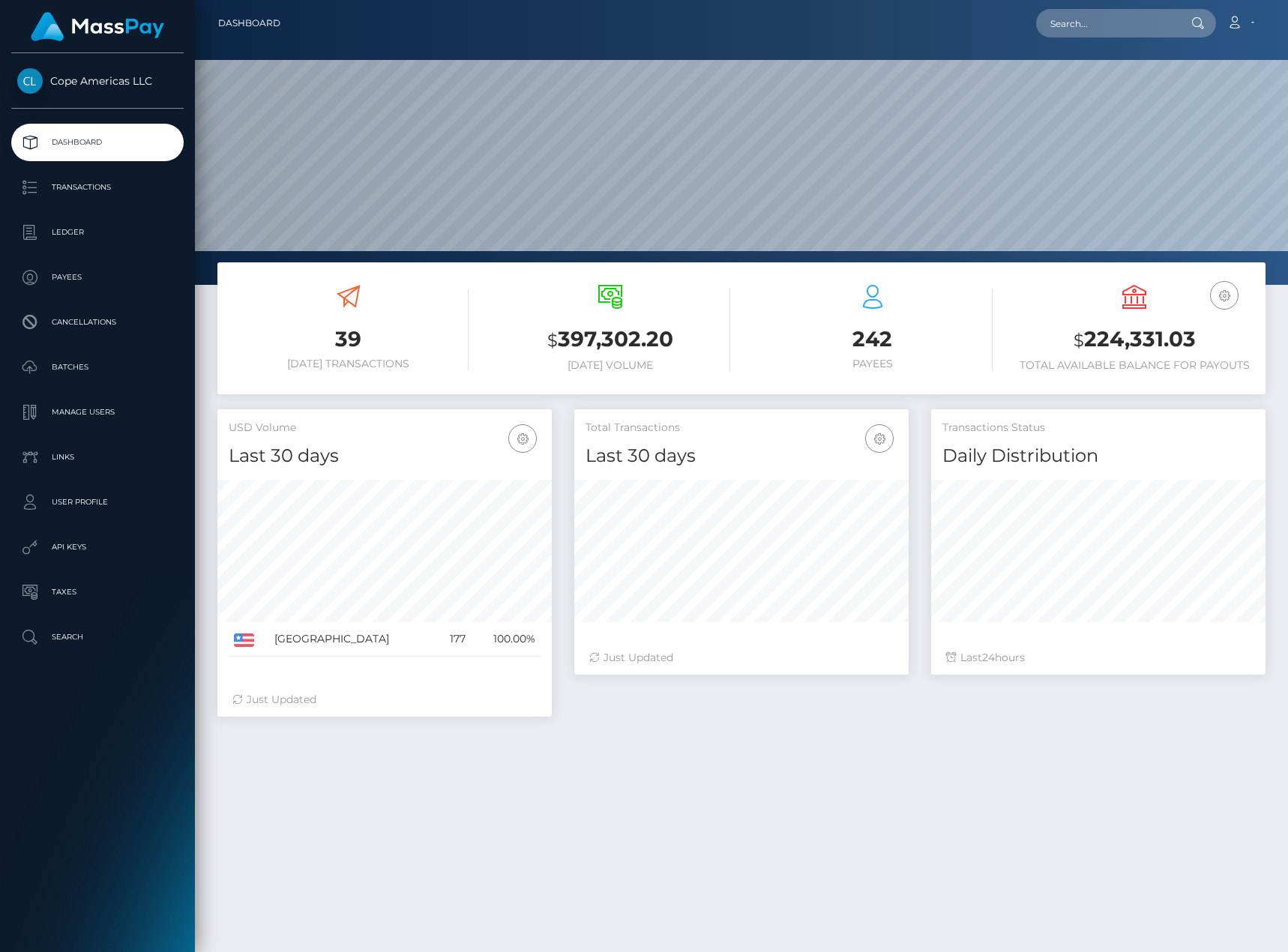
scroll to position [266, 334]
